Goal: Task Accomplishment & Management: Use online tool/utility

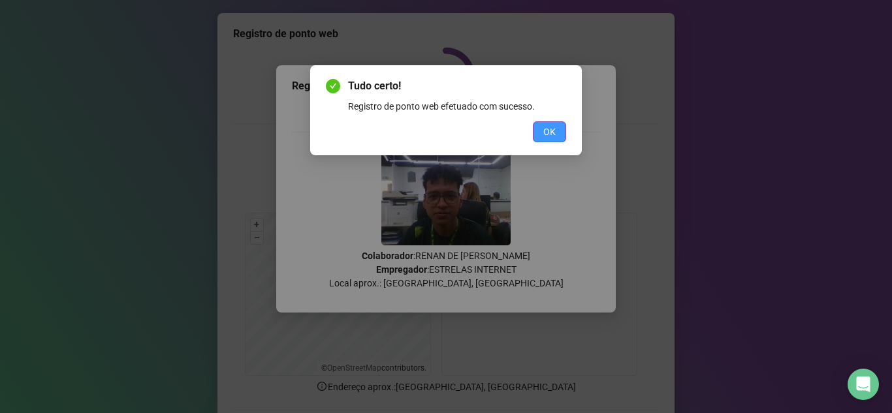
click at [555, 125] on span "OK" at bounding box center [549, 132] width 12 height 14
click at [555, 128] on span "OK" at bounding box center [549, 132] width 12 height 14
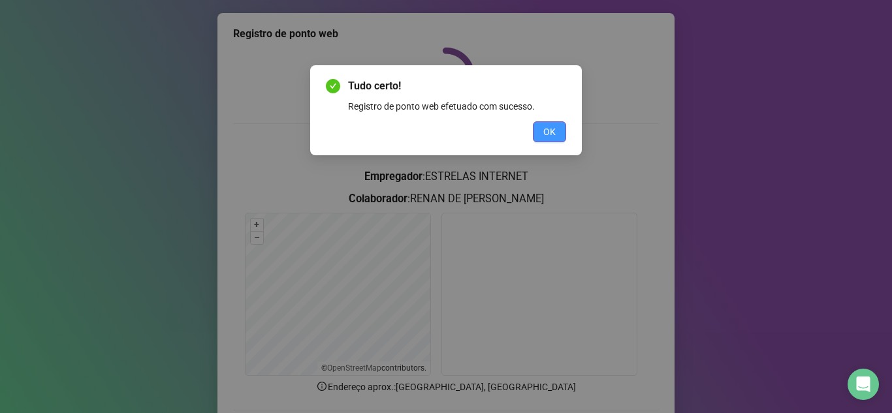
scroll to position [97, 0]
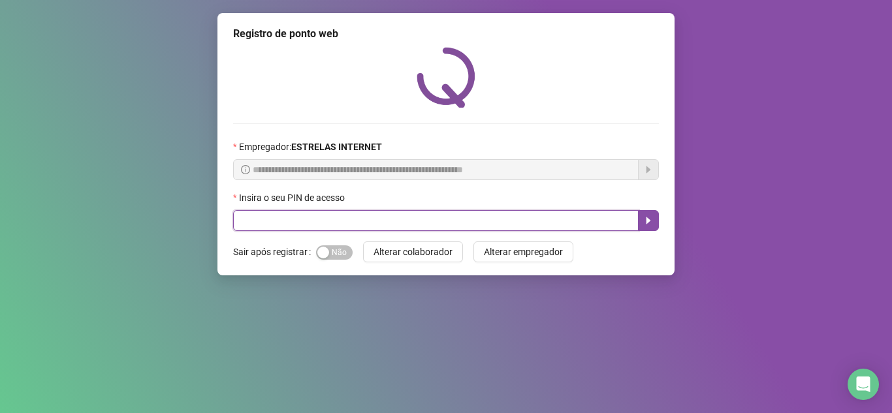
click at [266, 216] on input "text" at bounding box center [435, 220] width 405 height 21
type input "*****"
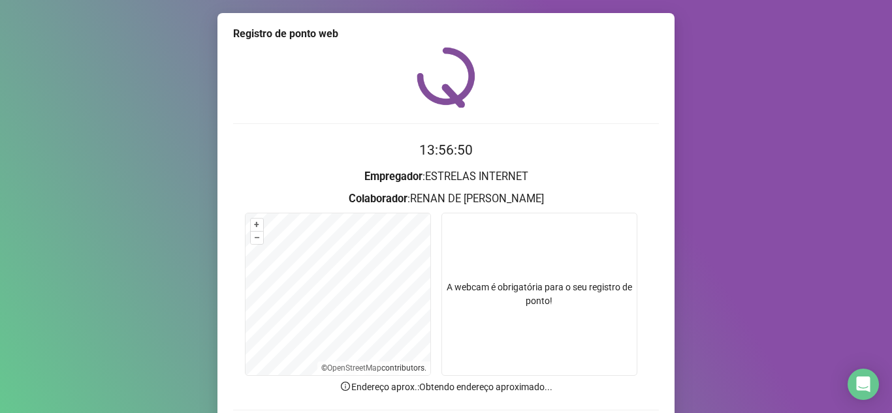
scroll to position [97, 0]
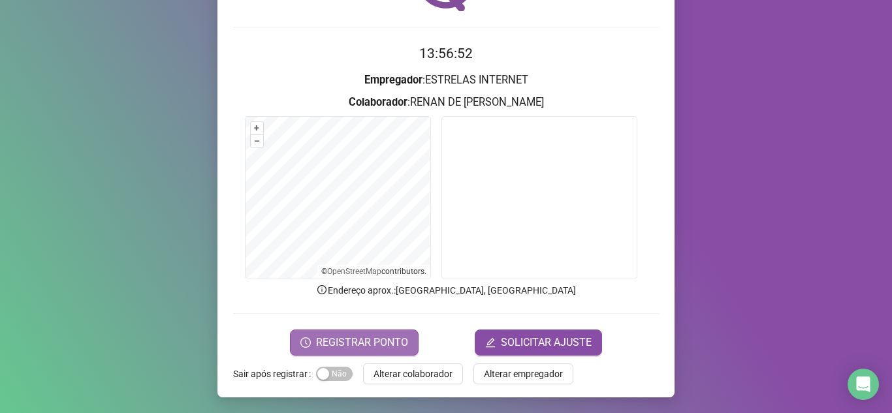
click at [356, 336] on span "REGISTRAR PONTO" at bounding box center [362, 343] width 92 height 16
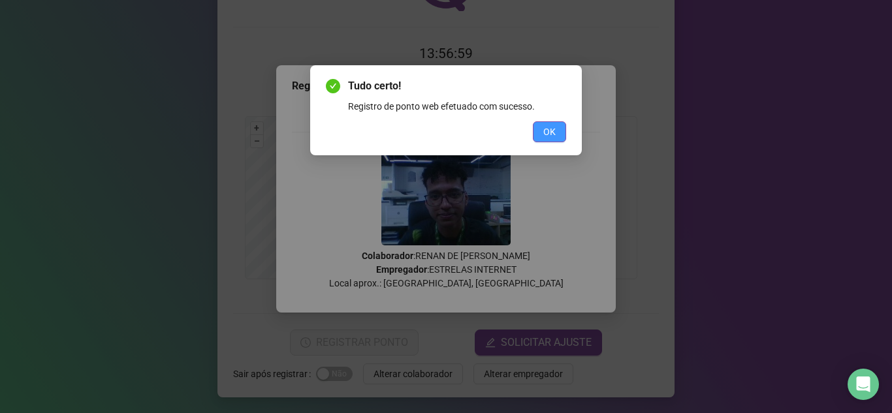
click at [544, 132] on span "OK" at bounding box center [549, 132] width 12 height 14
